Goal: Task Accomplishment & Management: Manage account settings

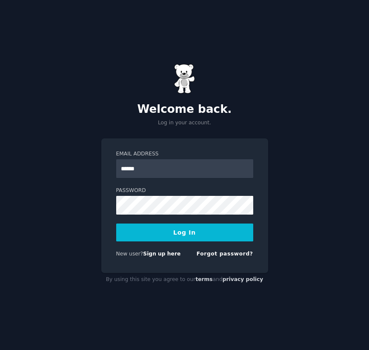
type input "**********"
click at [160, 234] on button "Log In" at bounding box center [184, 232] width 137 height 18
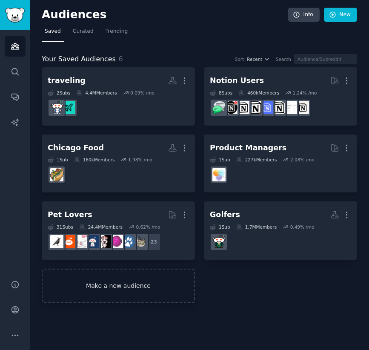
click at [110, 283] on link "Make a new audience" at bounding box center [118, 285] width 153 height 34
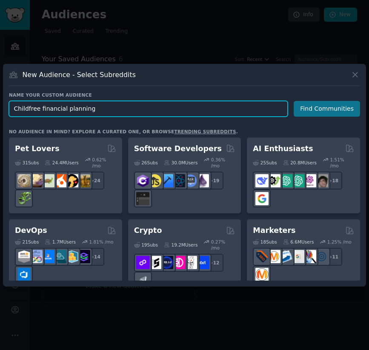
type input "Childfree financial planning"
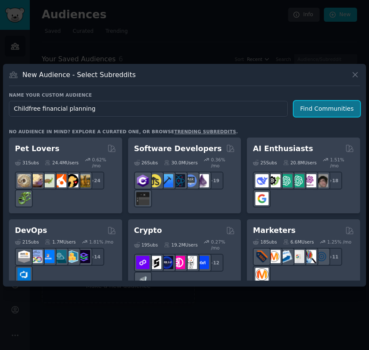
click at [328, 113] on button "Find Communities" at bounding box center [327, 109] width 66 height 16
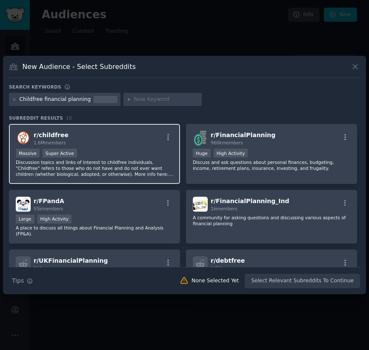
click at [133, 157] on div "Massive Super Active" at bounding box center [94, 153] width 157 height 11
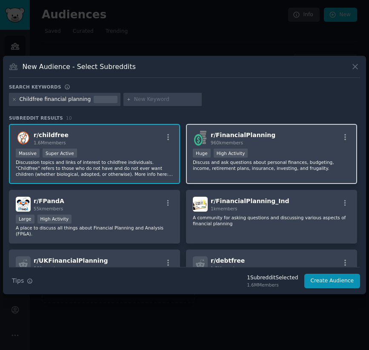
click at [221, 162] on p "Discuss and ask questions about personal finances, budgeting, income, retiremen…" at bounding box center [271, 165] width 157 height 12
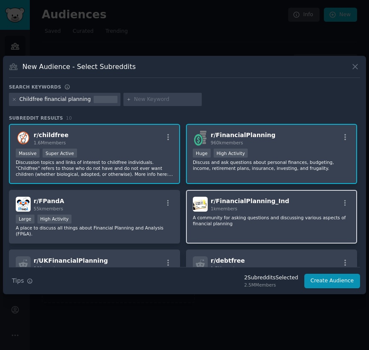
click at [324, 228] on div "r/ FinancialPlanning_Ind 1k members A community for asking questions and discus…" at bounding box center [271, 217] width 171 height 54
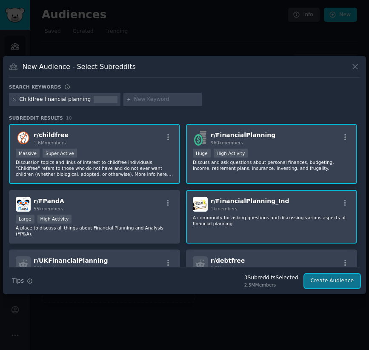
click at [328, 280] on button "Create Audience" at bounding box center [332, 281] width 56 height 14
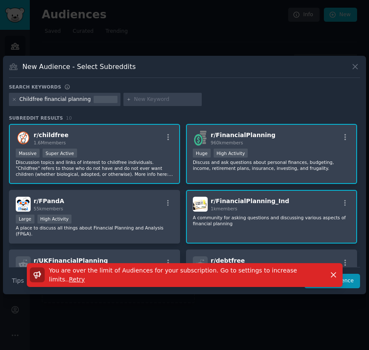
click at [315, 228] on div "r/ FinancialPlanning_Ind 1k members A community for asking questions and discus…" at bounding box center [271, 217] width 171 height 54
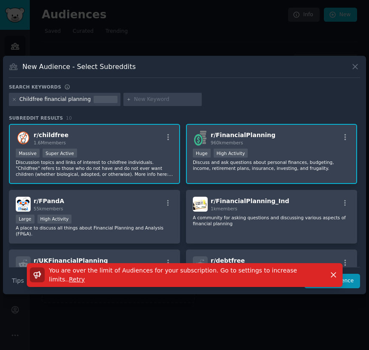
click at [346, 278] on div "You are over the limit of Audiences for your subscription. Go to settings to in…" at bounding box center [184, 275] width 333 height 24
click at [332, 275] on icon "button" at bounding box center [333, 275] width 5 height 5
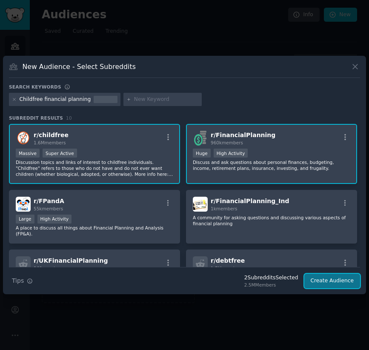
click at [334, 280] on button "Create Audience" at bounding box center [332, 281] width 56 height 14
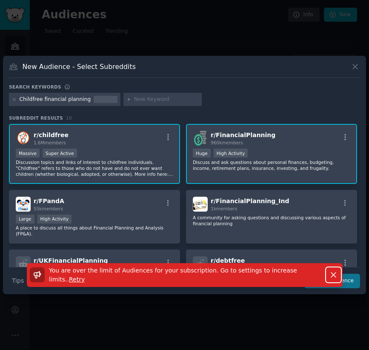
click at [334, 279] on icon "button" at bounding box center [333, 274] width 9 height 9
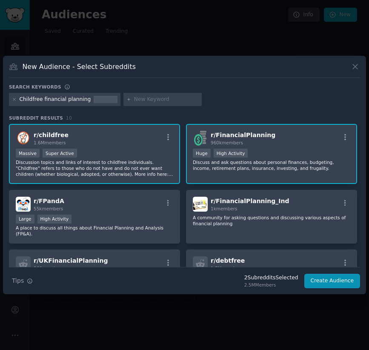
click at [258, 153] on div ">= 80th percentile for submissions / day Huge High Activity" at bounding box center [271, 153] width 157 height 11
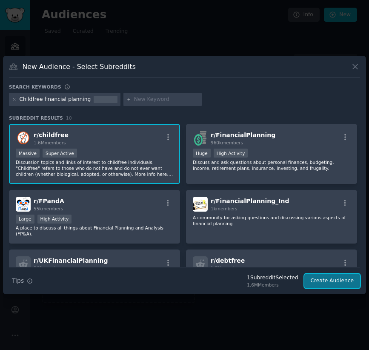
click at [331, 282] on button "Create Audience" at bounding box center [332, 281] width 56 height 14
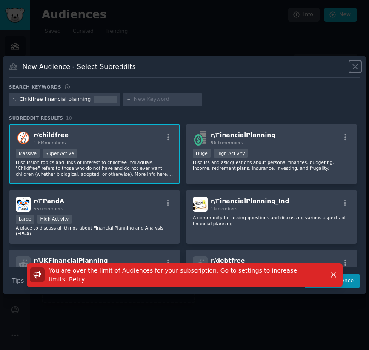
click at [352, 63] on icon at bounding box center [355, 66] width 9 height 9
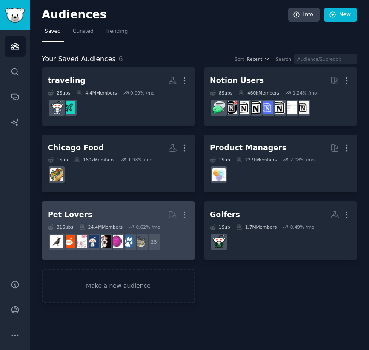
click at [182, 228] on div "31 Sub s 24.4M Members 0.62 % /mo" at bounding box center [118, 227] width 141 height 6
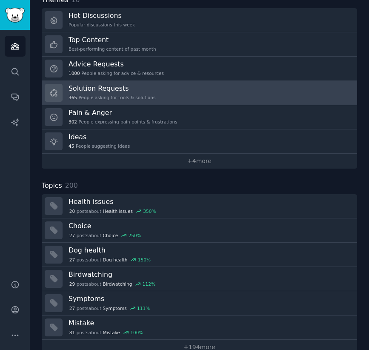
scroll to position [315, 0]
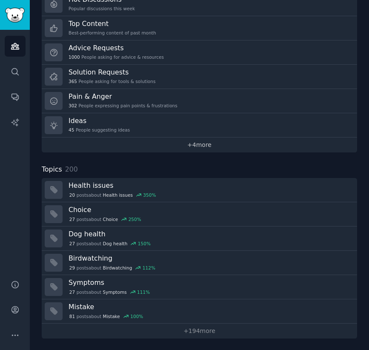
click at [189, 145] on link "+ 4 more" at bounding box center [199, 144] width 315 height 15
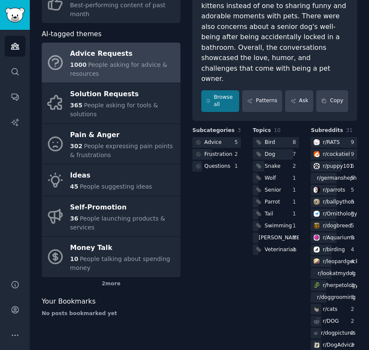
scroll to position [108, 0]
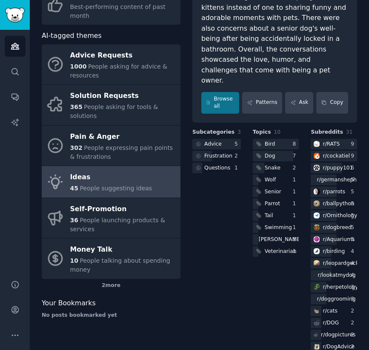
click at [157, 177] on link "Ideas 45 People suggesting ideas" at bounding box center [111, 181] width 139 height 31
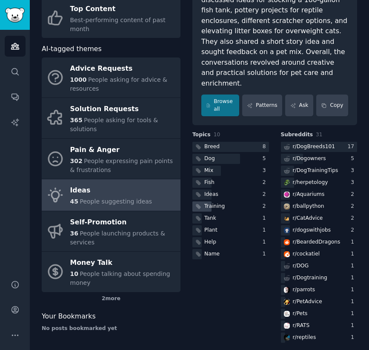
scroll to position [91, 0]
